Goal: Task Accomplishment & Management: Use online tool/utility

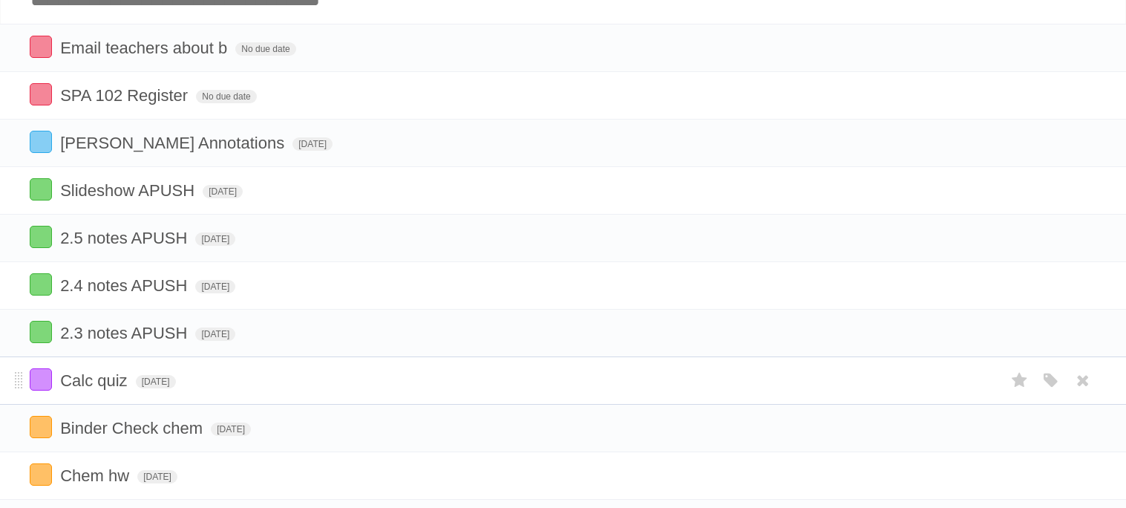
scroll to position [144, 0]
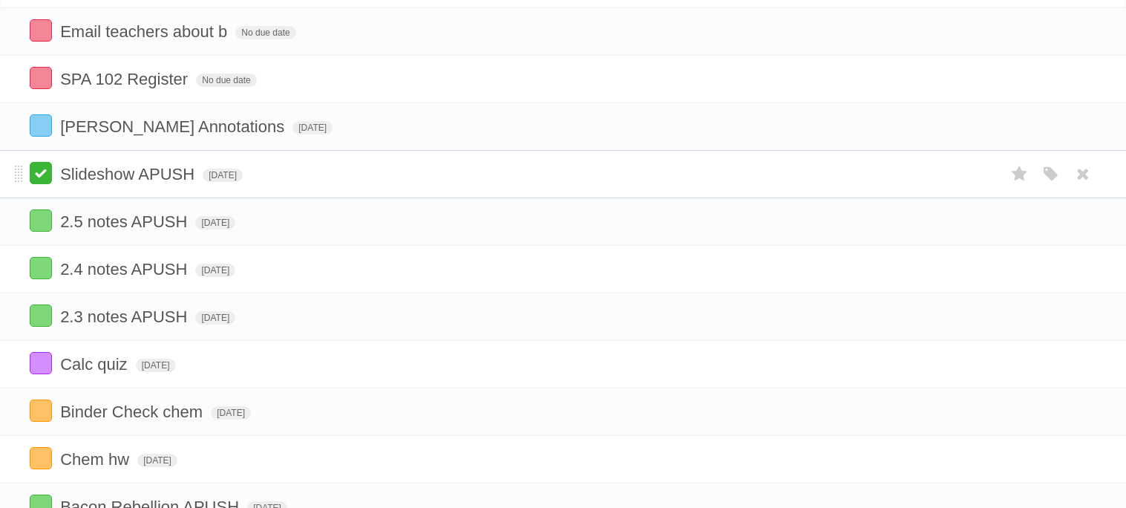
click at [44, 170] on label at bounding box center [41, 173] width 22 height 22
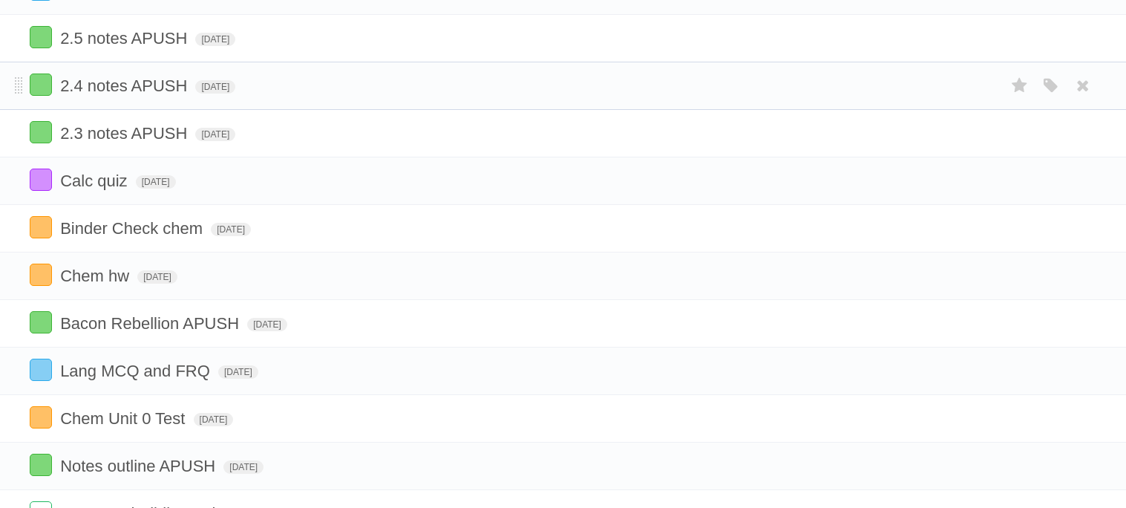
scroll to position [0, 0]
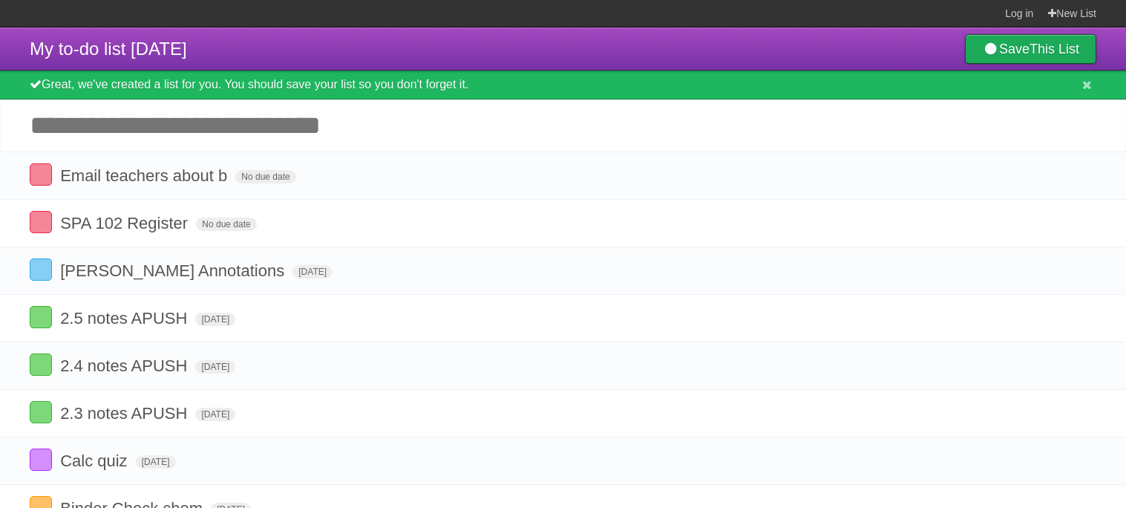
click at [1021, 42] on link "Save This List" at bounding box center [1030, 49] width 131 height 30
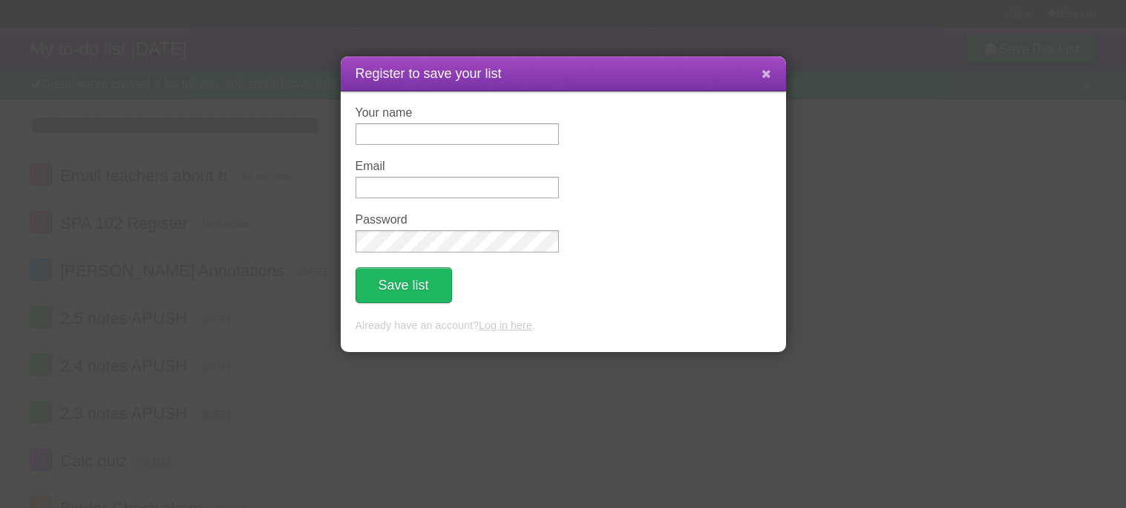
click at [771, 69] on button at bounding box center [767, 74] width 32 height 28
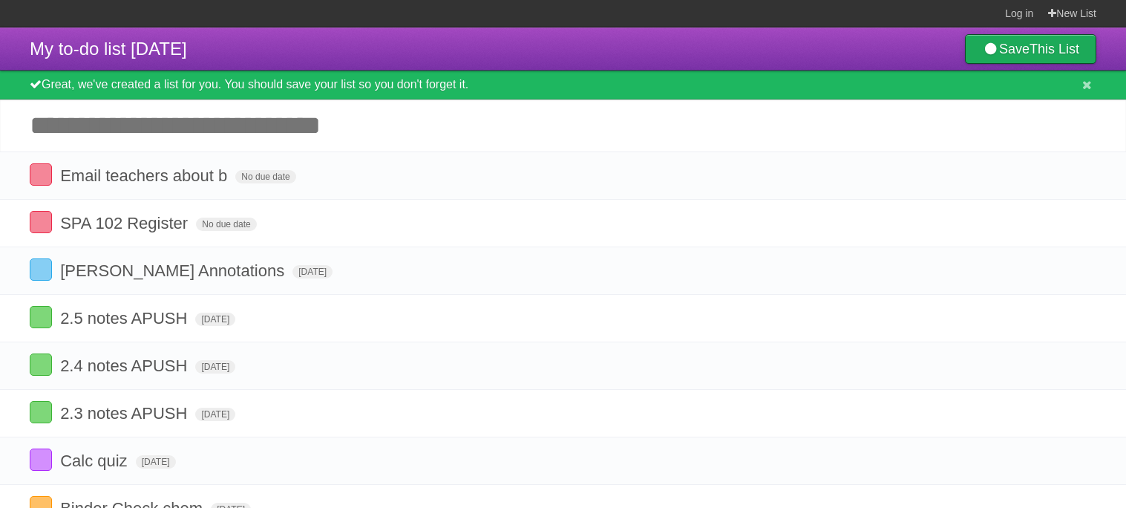
click at [1037, 46] on b "This List" at bounding box center [1055, 49] width 50 height 15
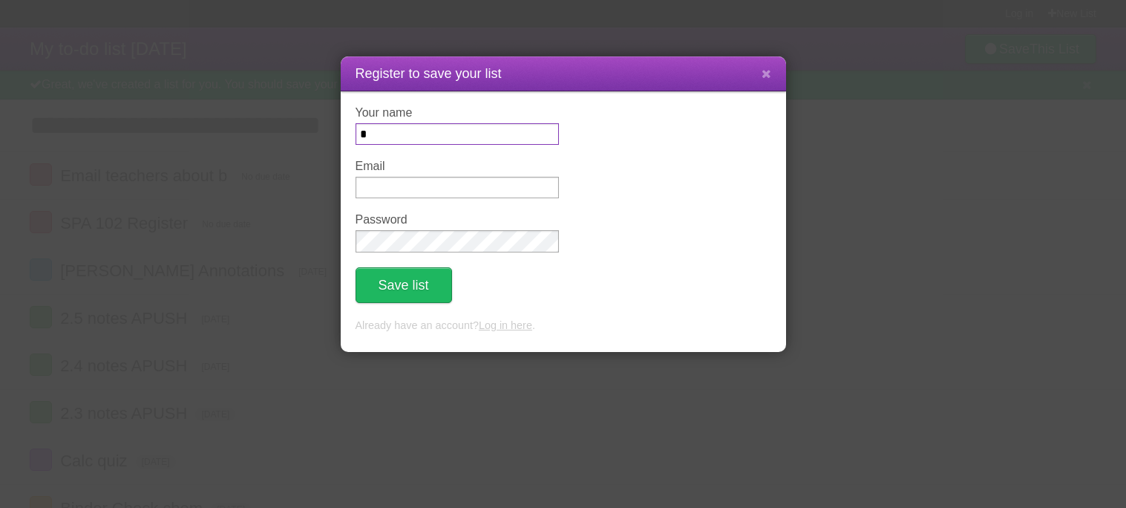
type input "*"
click at [527, 187] on input "Email" at bounding box center [457, 188] width 203 height 22
type input "**********"
click at [426, 272] on button "Save list" at bounding box center [404, 285] width 97 height 36
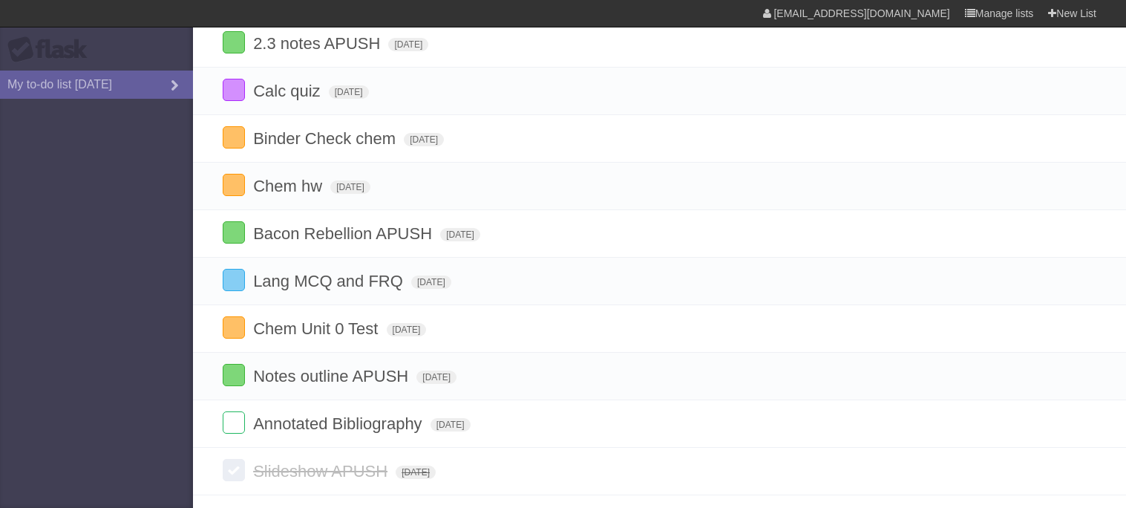
scroll to position [378, 0]
